Goal: Book appointment/travel/reservation

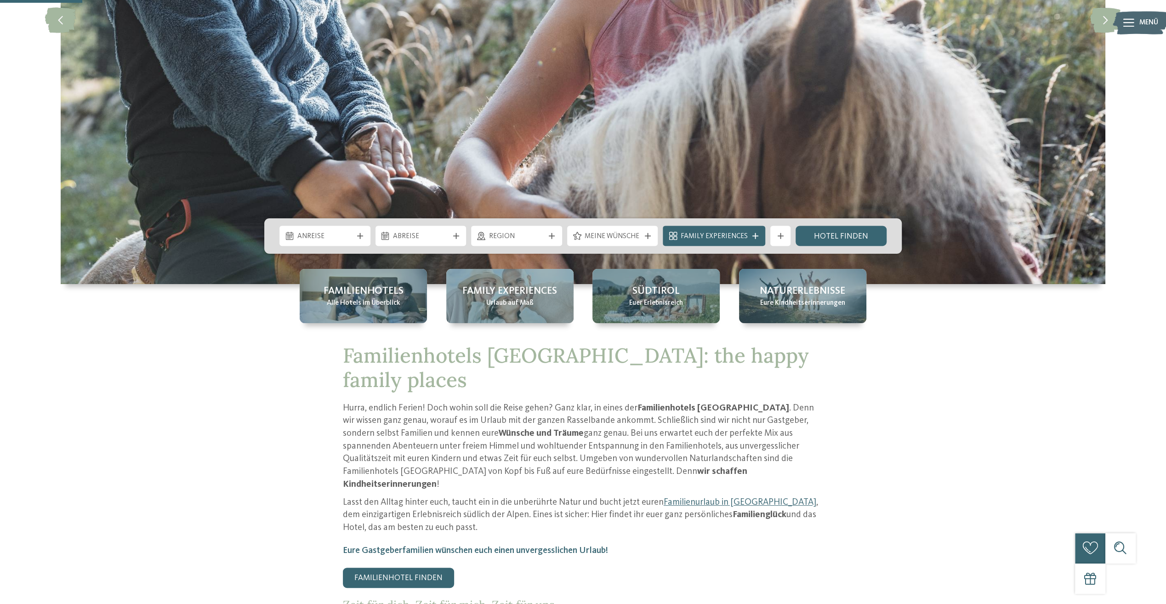
scroll to position [333, 0]
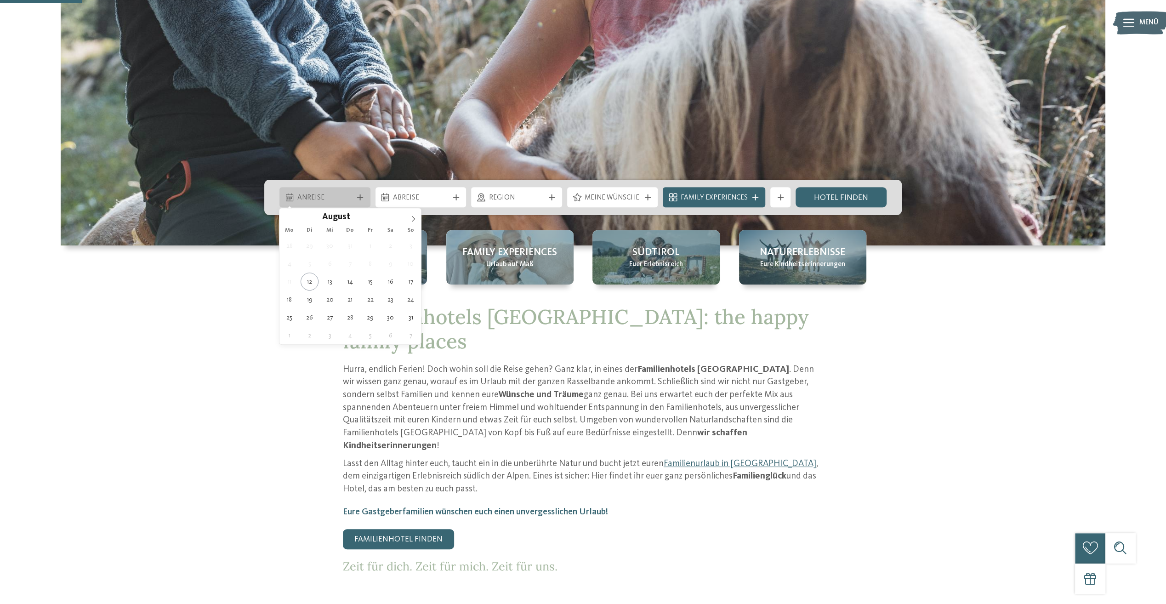
click at [351, 198] on span "Anreise" at bounding box center [325, 198] width 56 height 10
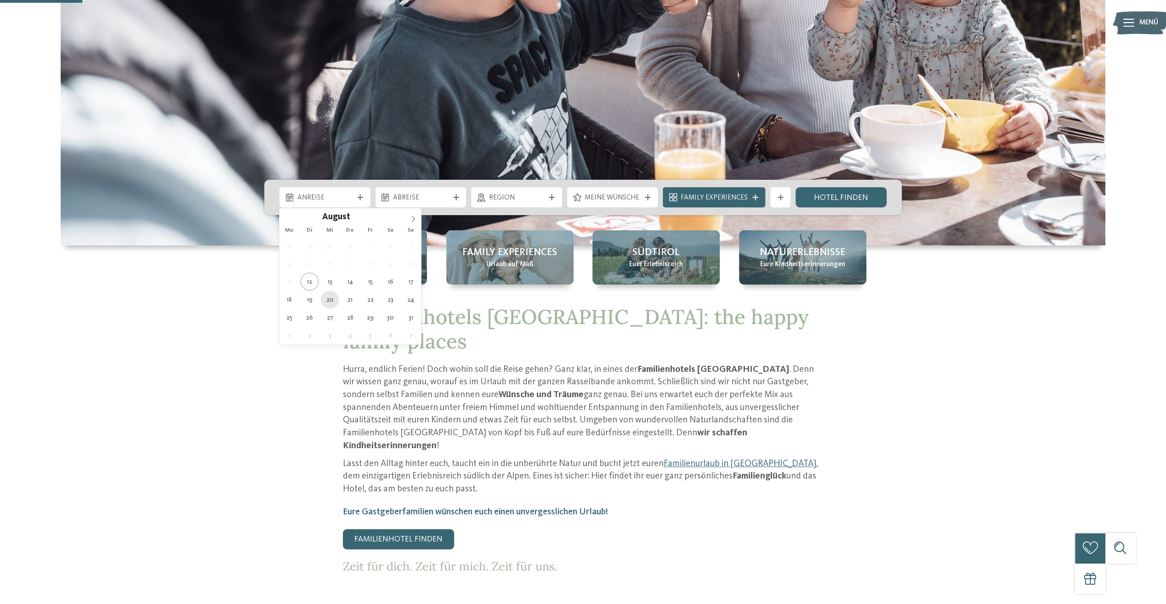
type div "[DATE]"
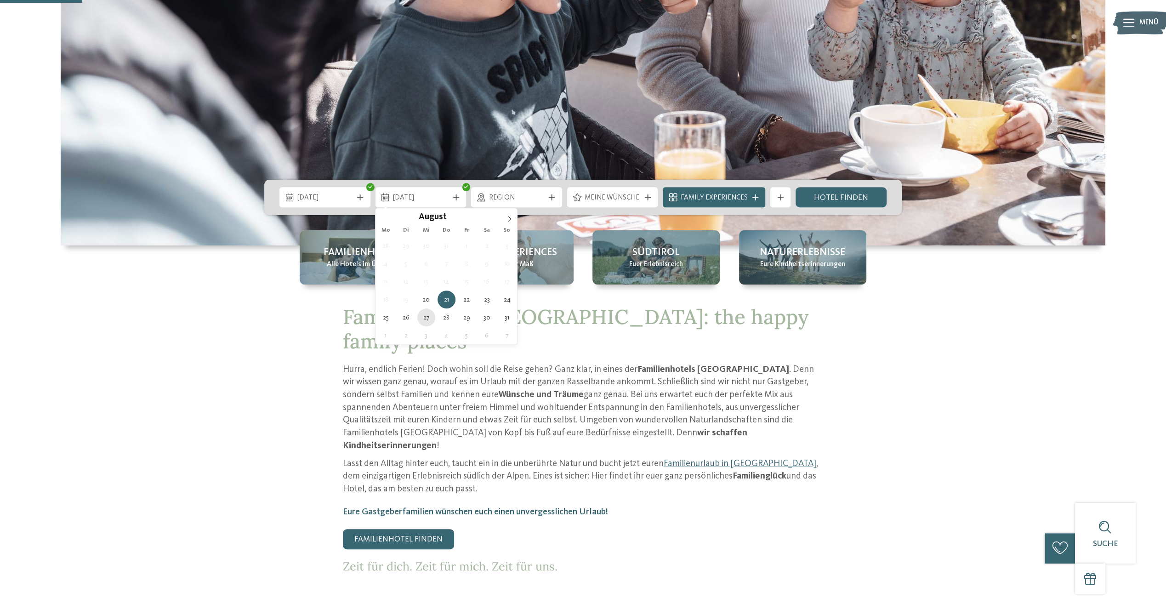
type div "[DATE]"
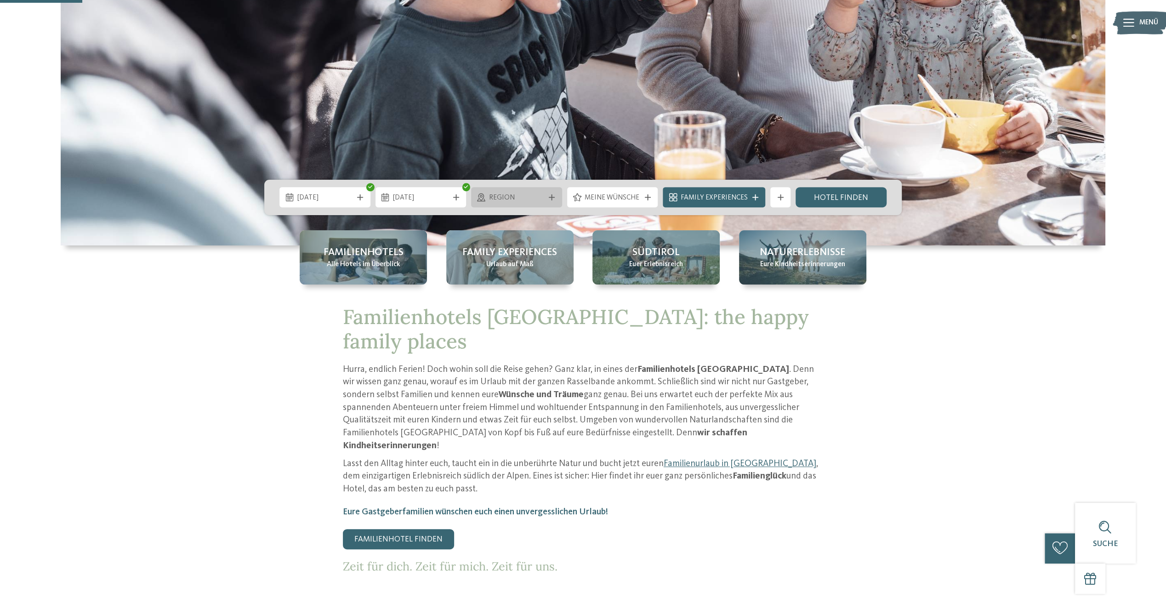
click at [515, 196] on span "Region" at bounding box center [517, 198] width 56 height 10
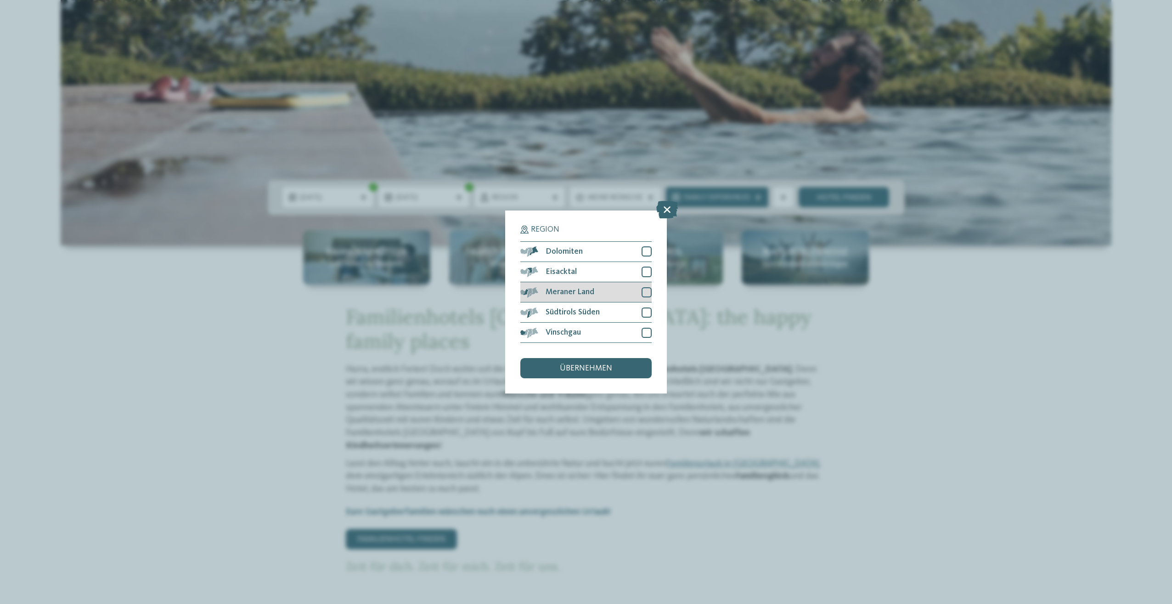
click at [646, 295] on div at bounding box center [647, 292] width 10 height 10
click at [648, 308] on div at bounding box center [647, 312] width 10 height 10
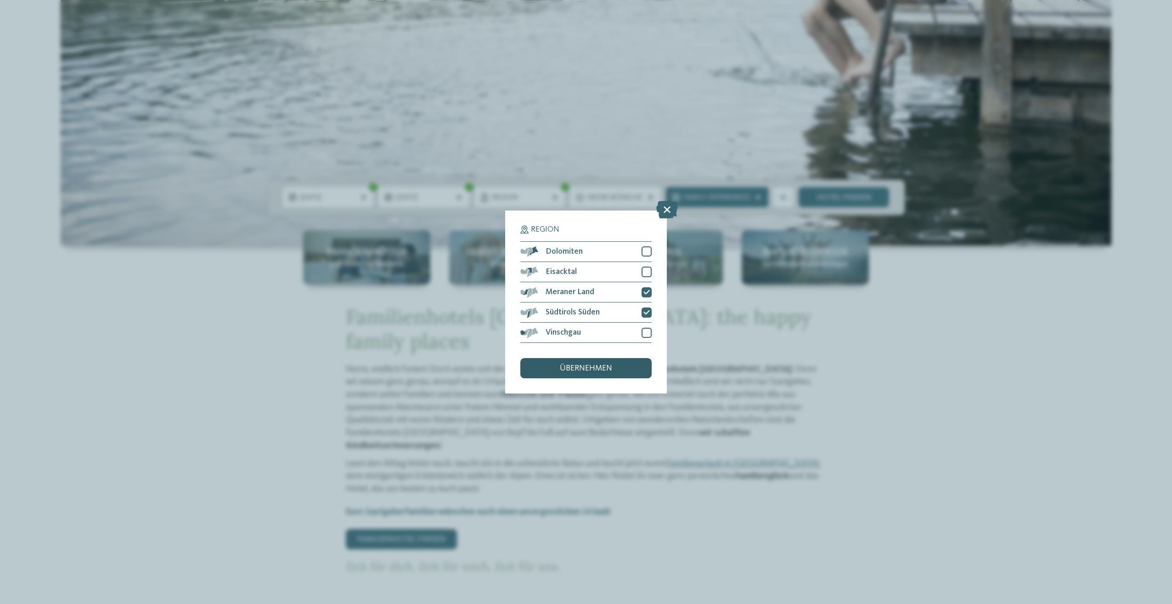
click at [594, 371] on span "übernehmen" at bounding box center [586, 368] width 52 height 8
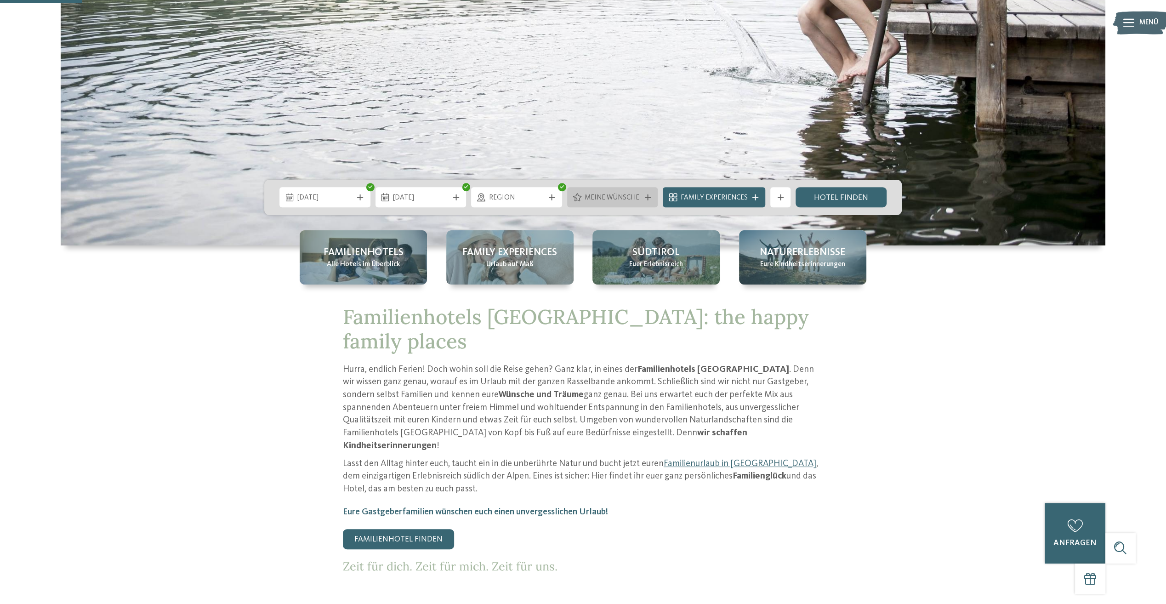
click at [628, 198] on span "Meine Wünsche" at bounding box center [612, 198] width 56 height 10
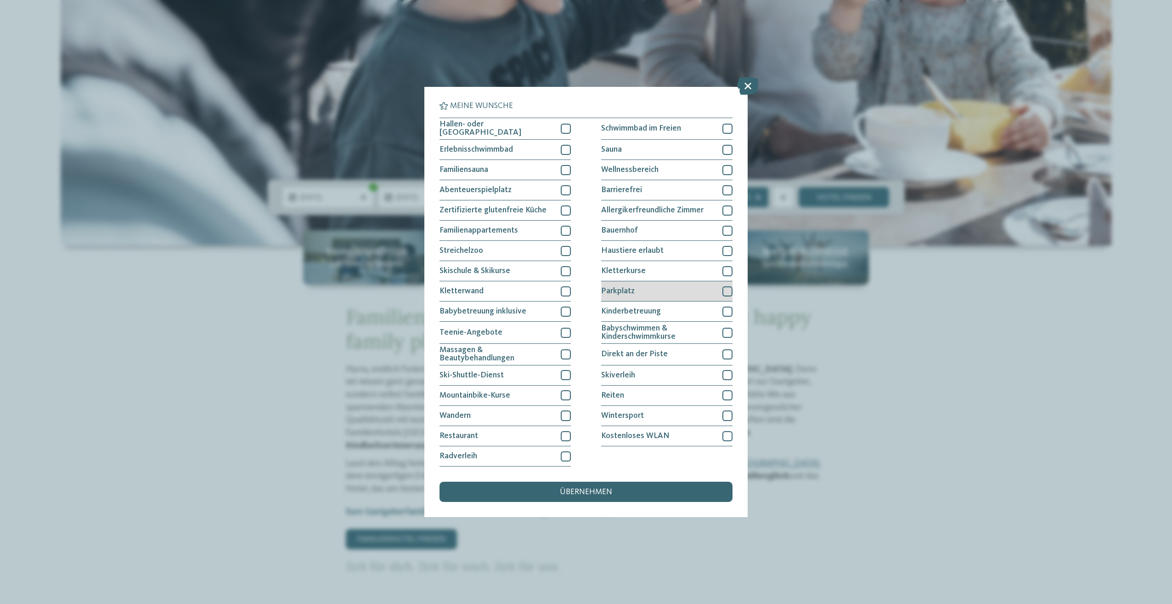
click at [728, 290] on div at bounding box center [728, 291] width 10 height 10
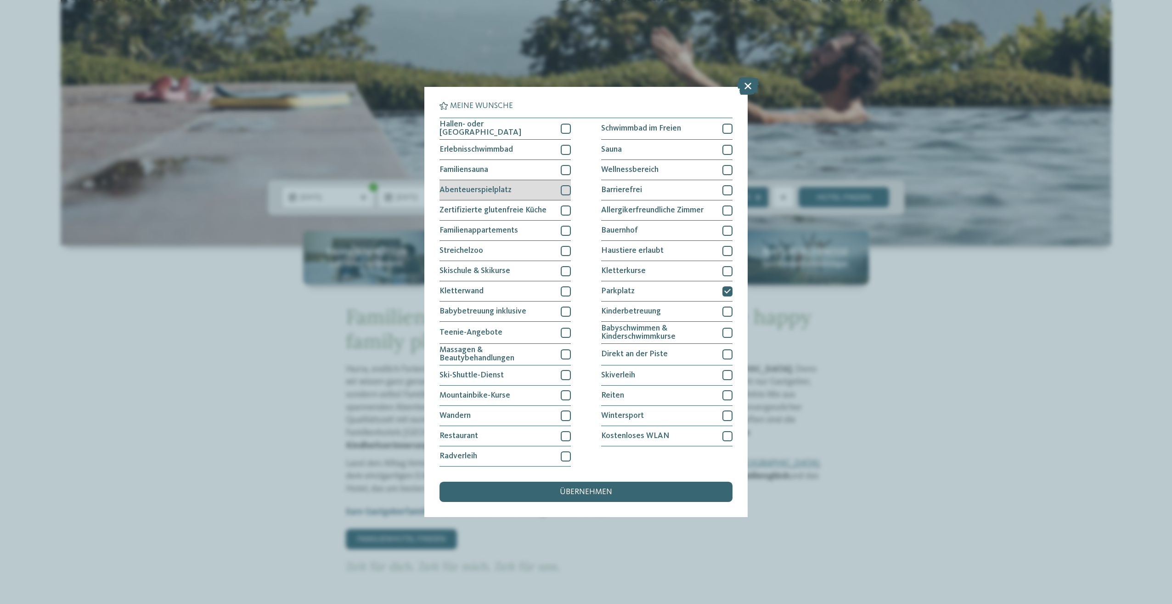
click at [518, 194] on div "Abenteuerspielplatz" at bounding box center [505, 190] width 131 height 20
click at [612, 483] on div "übernehmen" at bounding box center [586, 491] width 293 height 20
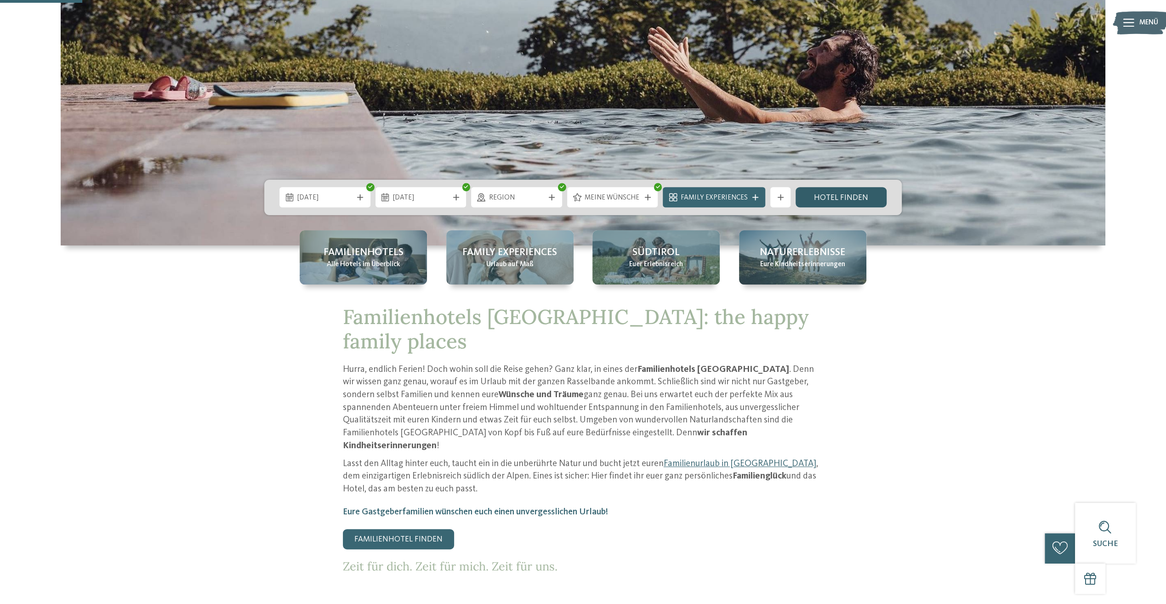
click at [838, 201] on link "Hotel finden" at bounding box center [840, 197] width 91 height 20
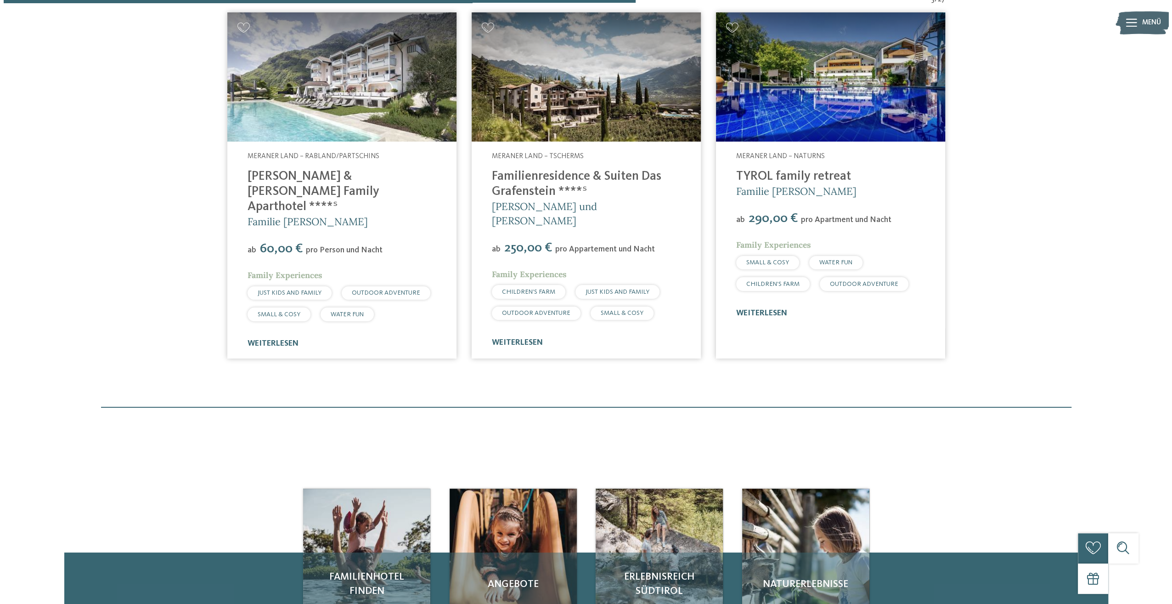
scroll to position [386, 0]
